Goal: Information Seeking & Learning: Learn about a topic

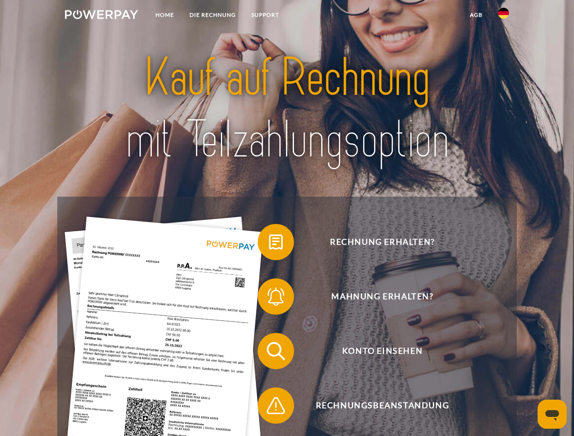
click at [101, 16] on img at bounding box center [101, 14] width 73 height 9
click at [503, 16] on img at bounding box center [503, 13] width 11 height 11
click at [476, 15] on link "agb" at bounding box center [476, 15] width 28 height 16
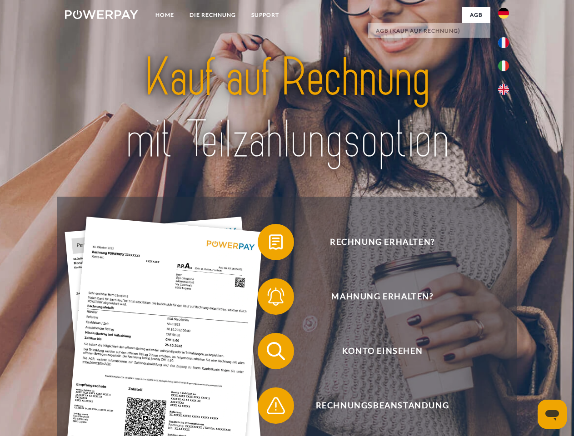
click at [269, 244] on span at bounding box center [261, 241] width 45 height 45
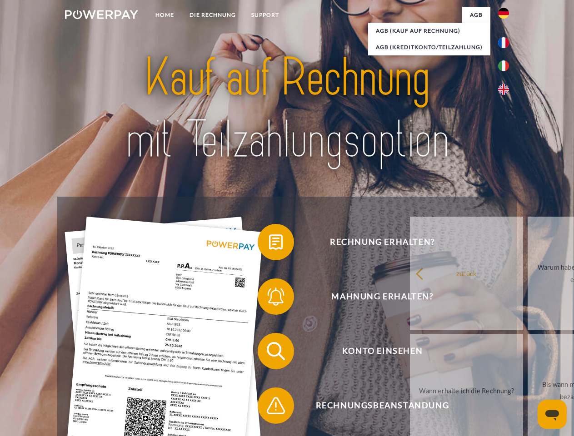
click at [269, 298] on span at bounding box center [261, 296] width 45 height 45
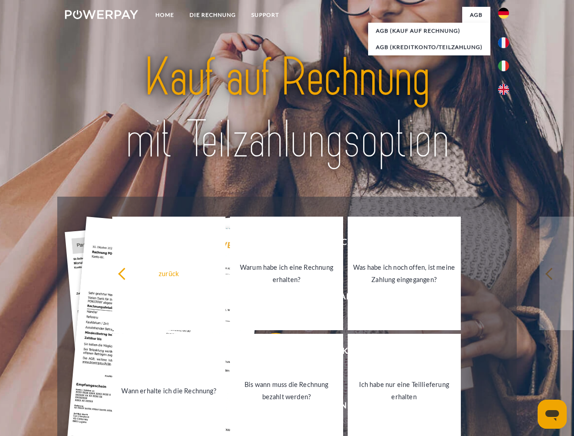
click at [269, 353] on link "Bis wann muss die Rechnung bezahlt werden?" at bounding box center [286, 391] width 113 height 114
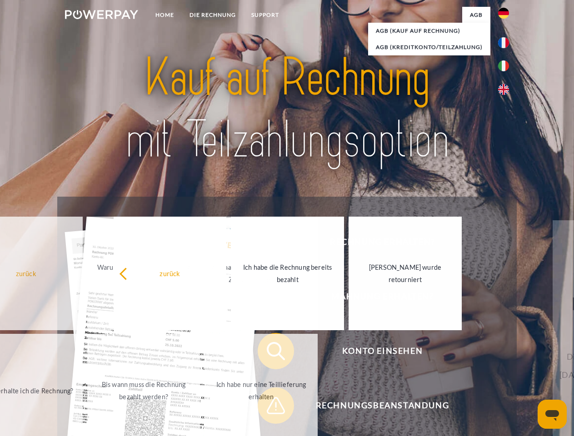
click at [269, 407] on span at bounding box center [261, 405] width 45 height 45
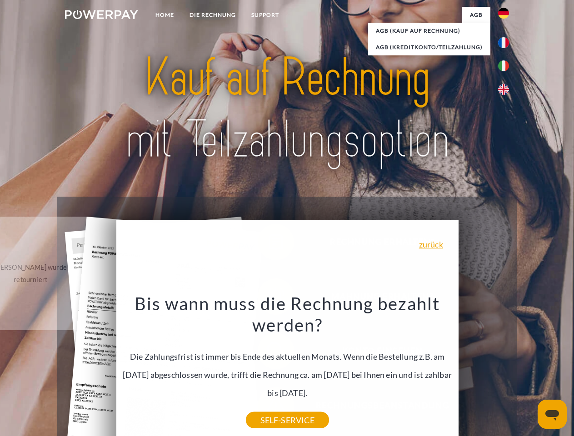
click at [552, 414] on icon "Messaging-Fenster öffnen" at bounding box center [552, 415] width 14 height 11
